Goal: Navigation & Orientation: Find specific page/section

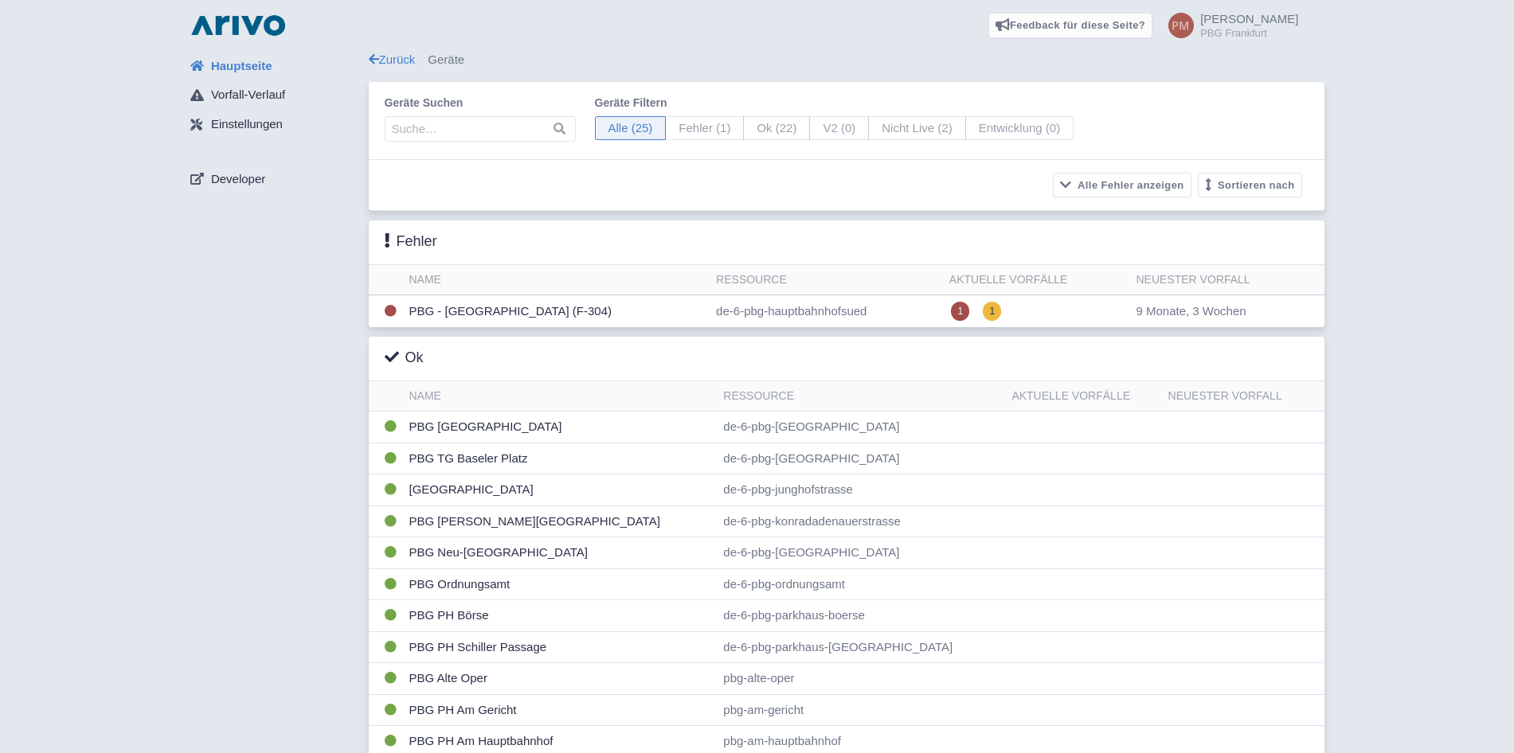
scroll to position [506, 0]
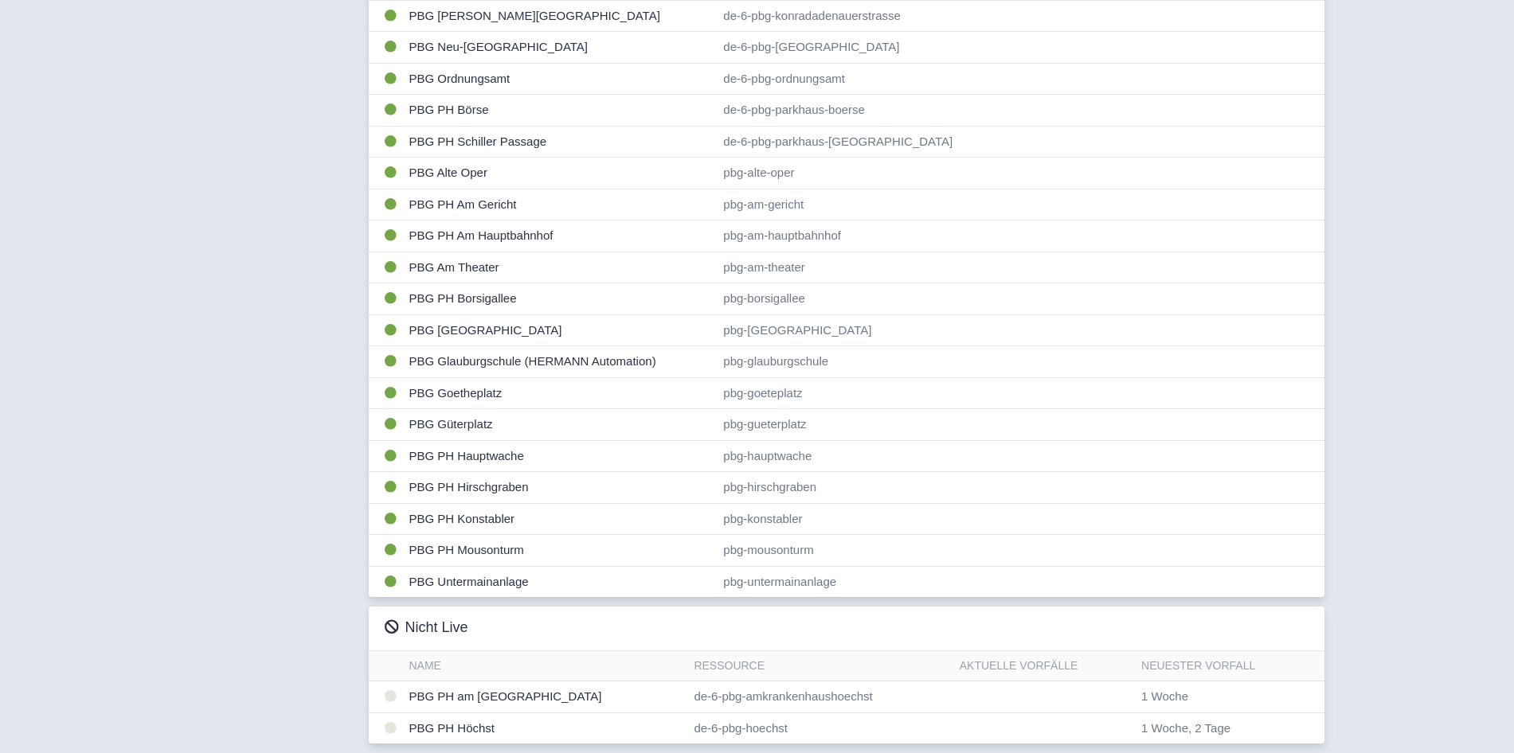
click at [185, 432] on div "Hauptseite Vorfall-Verlauf Einstellungen Developer" at bounding box center [273, 149] width 191 height 1208
click at [202, 576] on div "Hauptseite Vorfall-Verlauf Einstellungen Developer" at bounding box center [273, 149] width 191 height 1208
click at [203, 496] on div "Hauptseite Vorfall-Verlauf Einstellungen Developer" at bounding box center [273, 149] width 191 height 1208
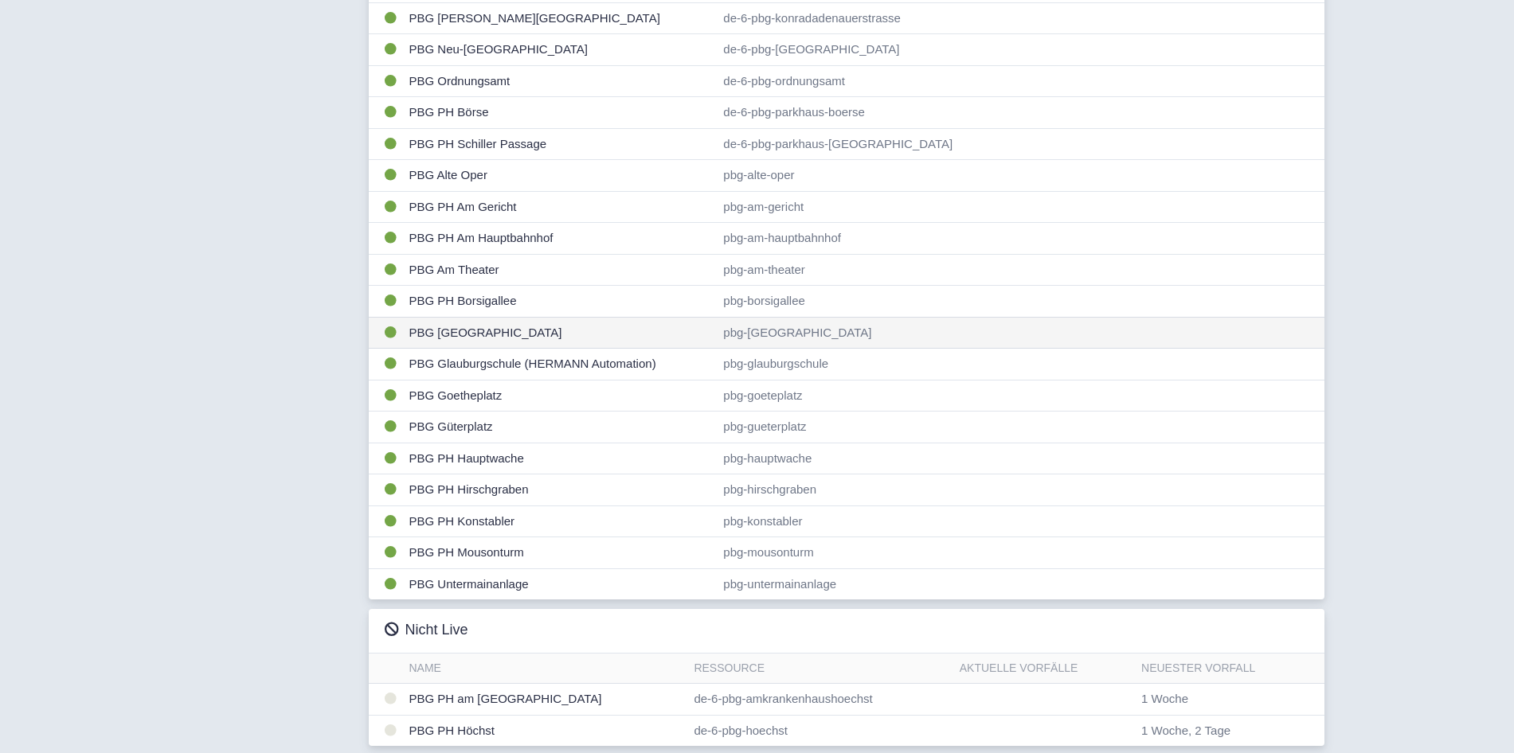
scroll to position [506, 0]
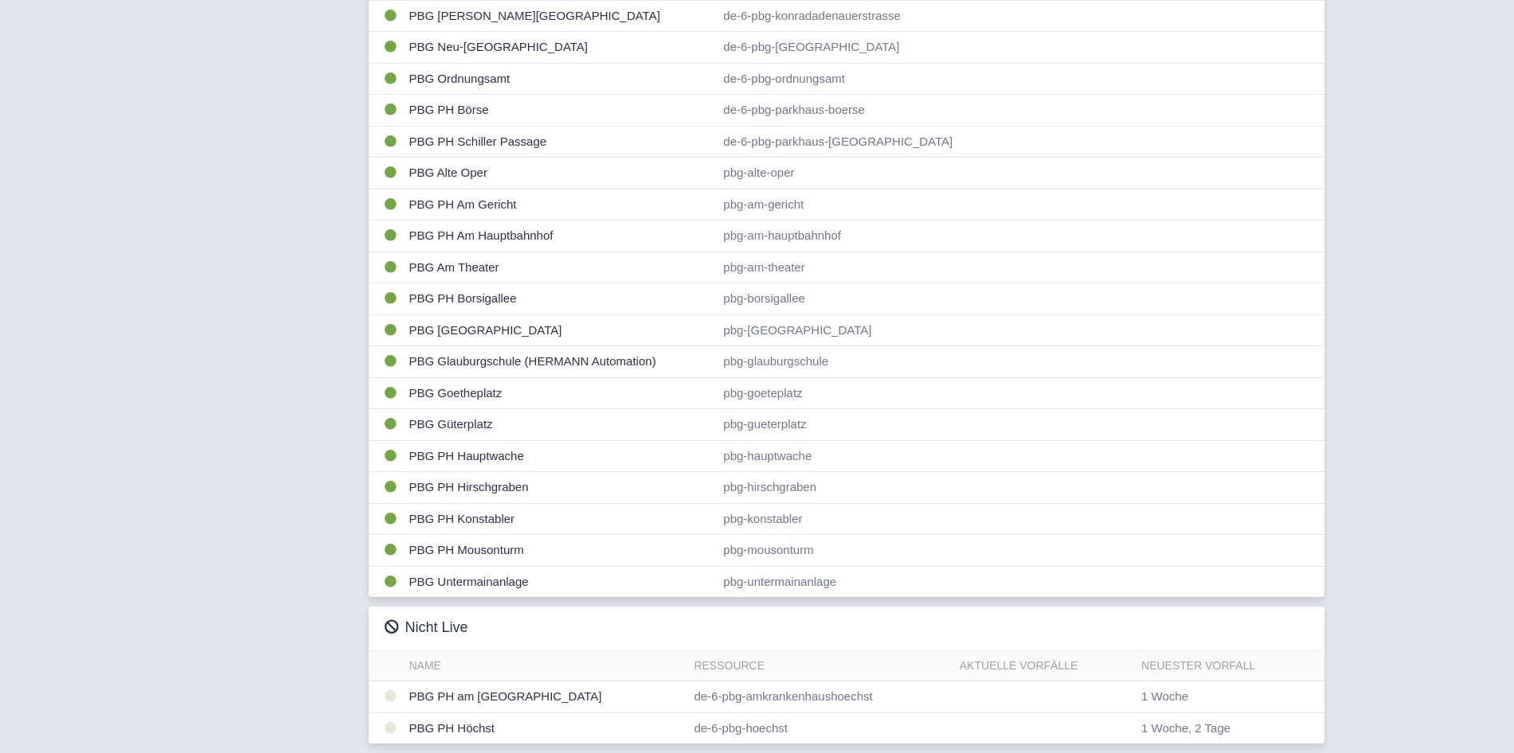
drag, startPoint x: 143, startPoint y: 313, endPoint x: 115, endPoint y: 124, distance: 190.6
click at [143, 313] on div "Hauptseite Vorfall-Verlauf Einstellungen Developer Zurück Geräte Geräte suchen …" at bounding box center [757, 149] width 1488 height 1208
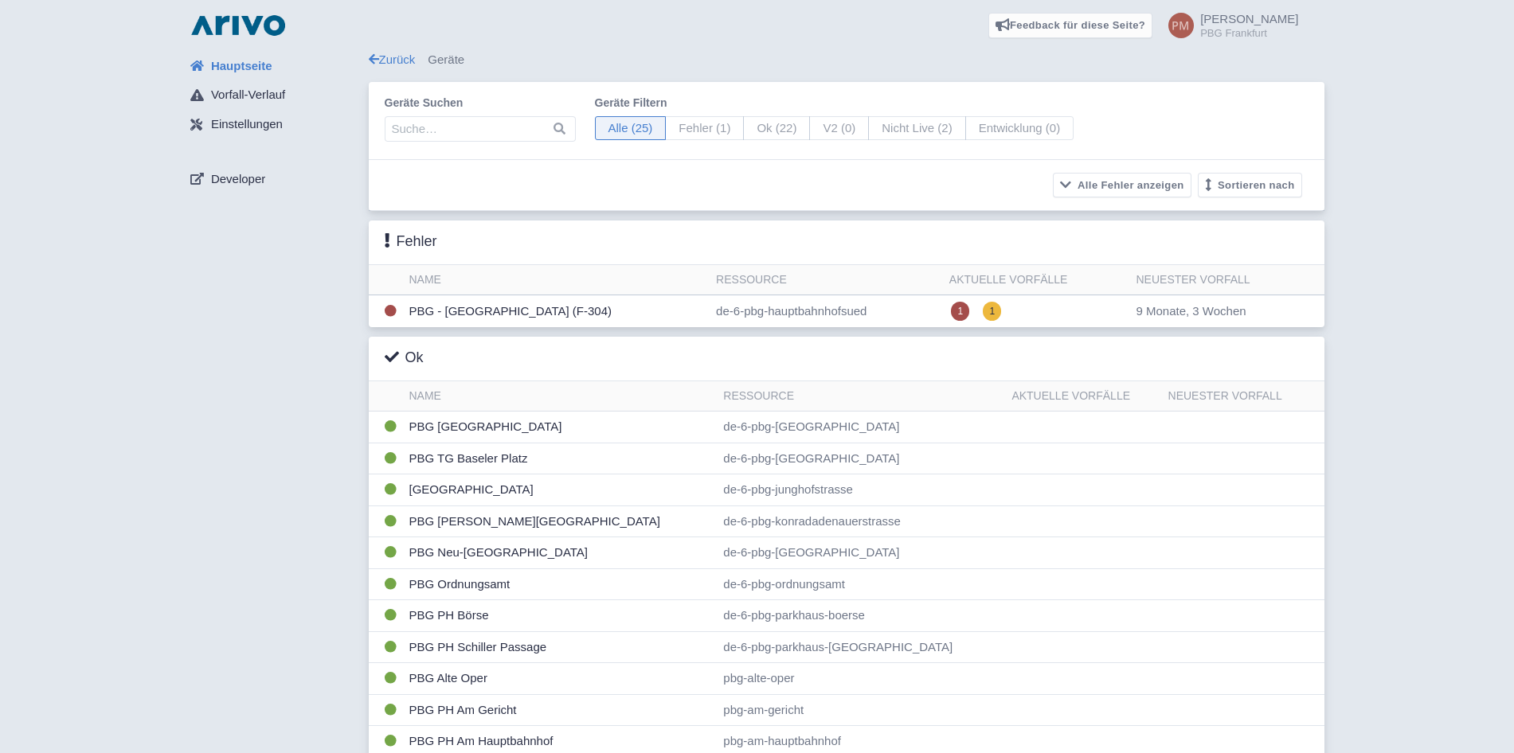
scroll to position [506, 0]
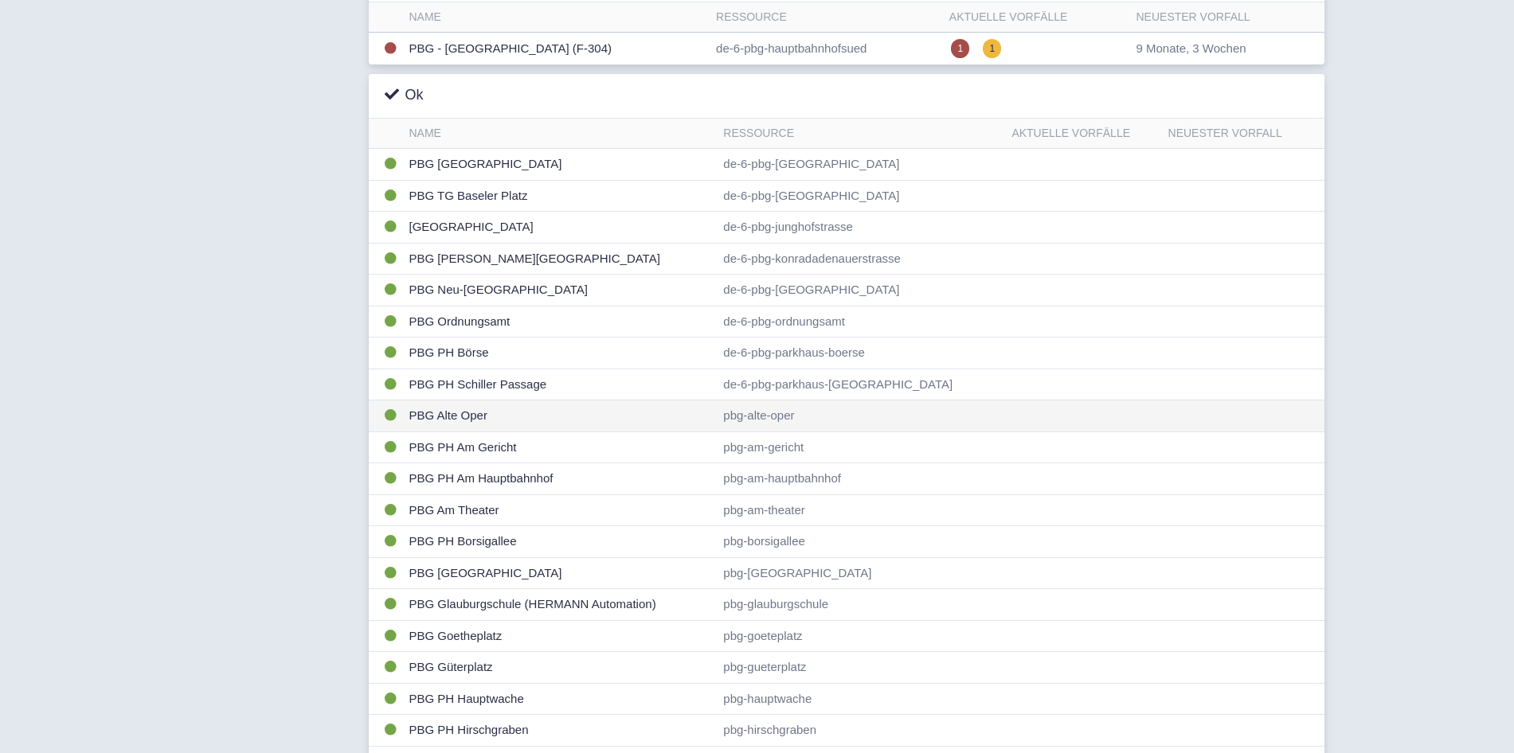
scroll to position [262, 0]
